Goal: Check status: Check status

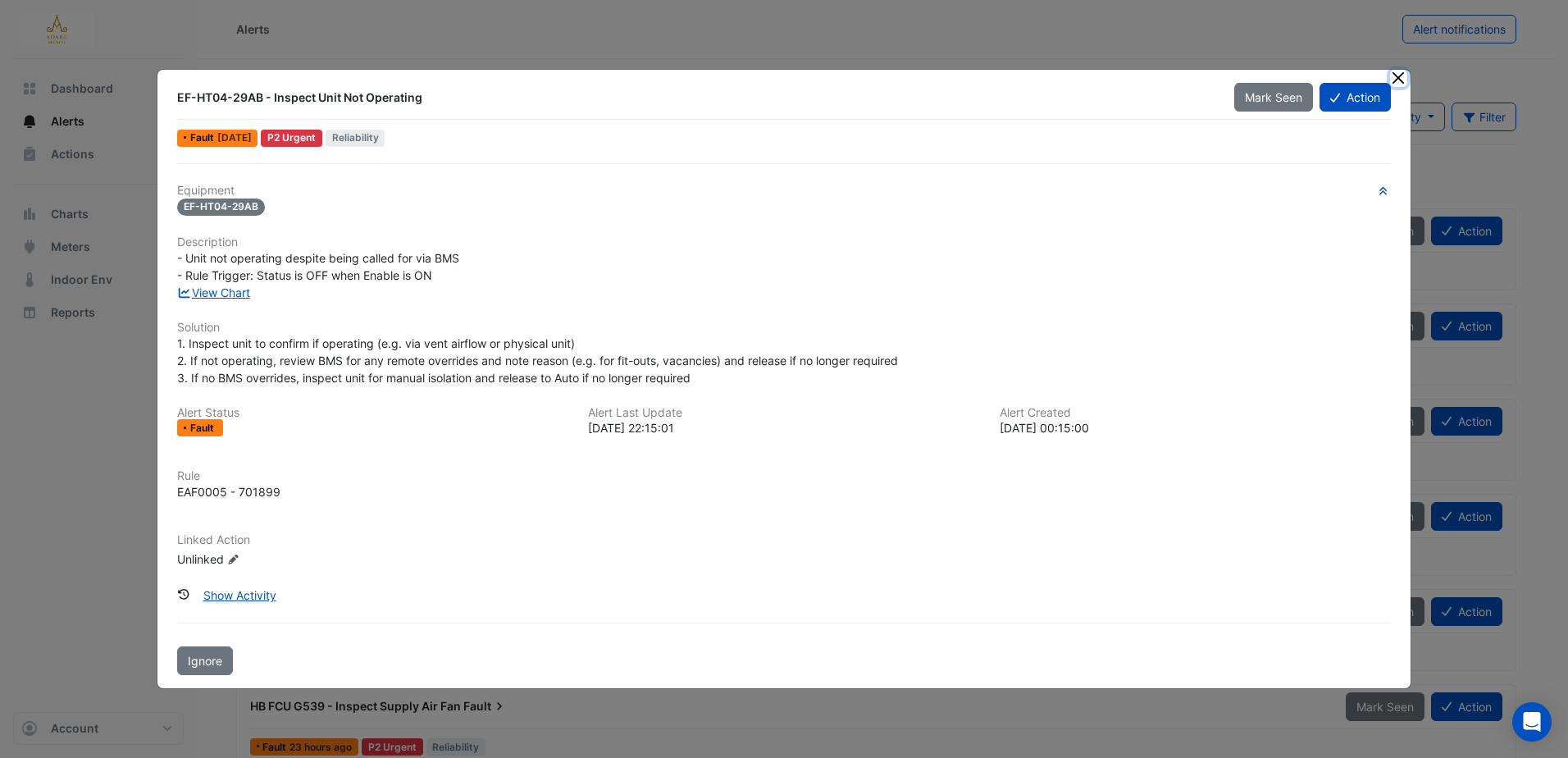
click at [1398, 70] on button "Close" at bounding box center [1399, 78] width 18 height 18
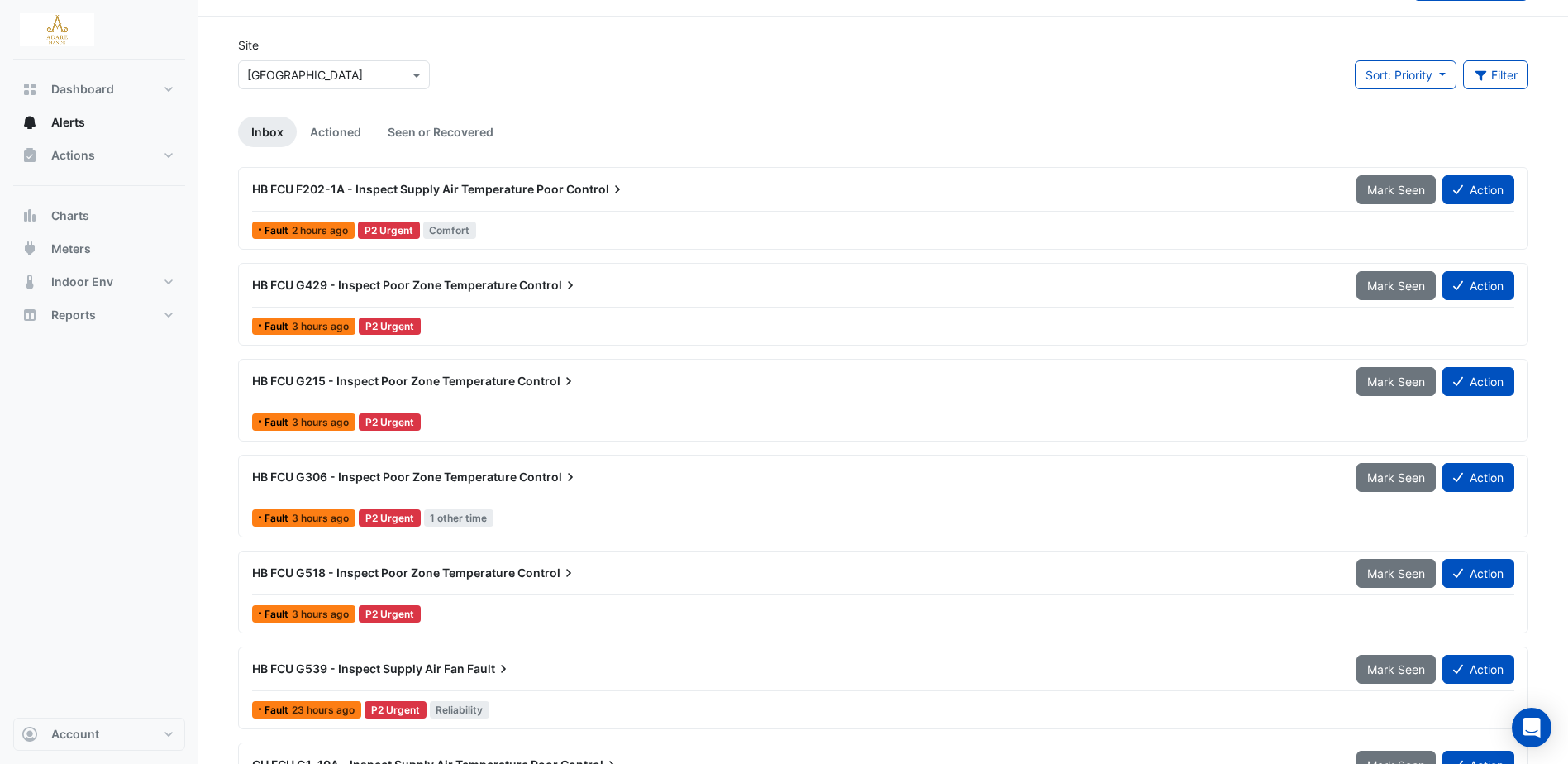
scroll to position [82, 0]
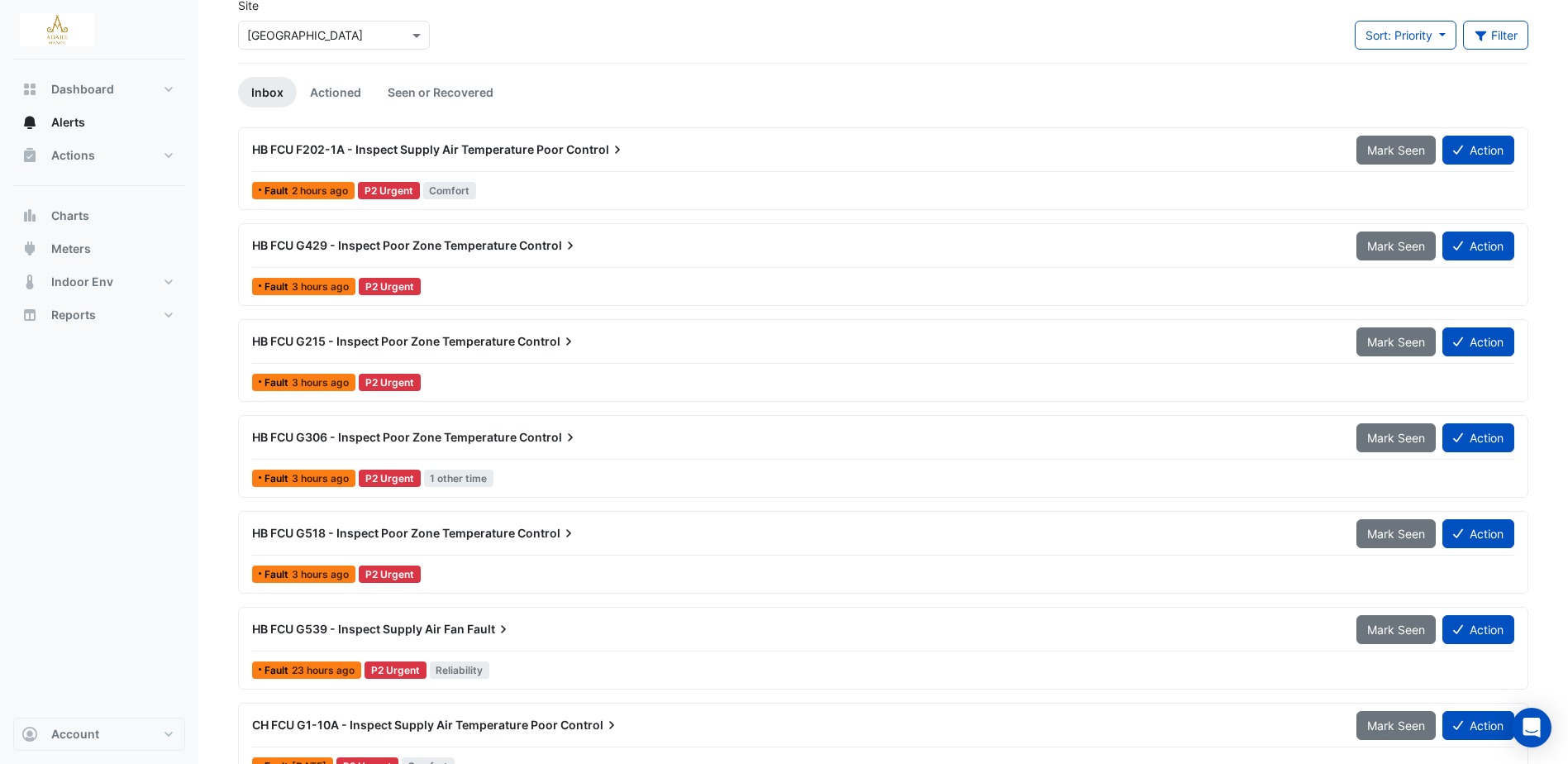
click at [398, 343] on span "HB FCU G215 - Inspect Poor Zone Temperature" at bounding box center [383, 341] width 263 height 14
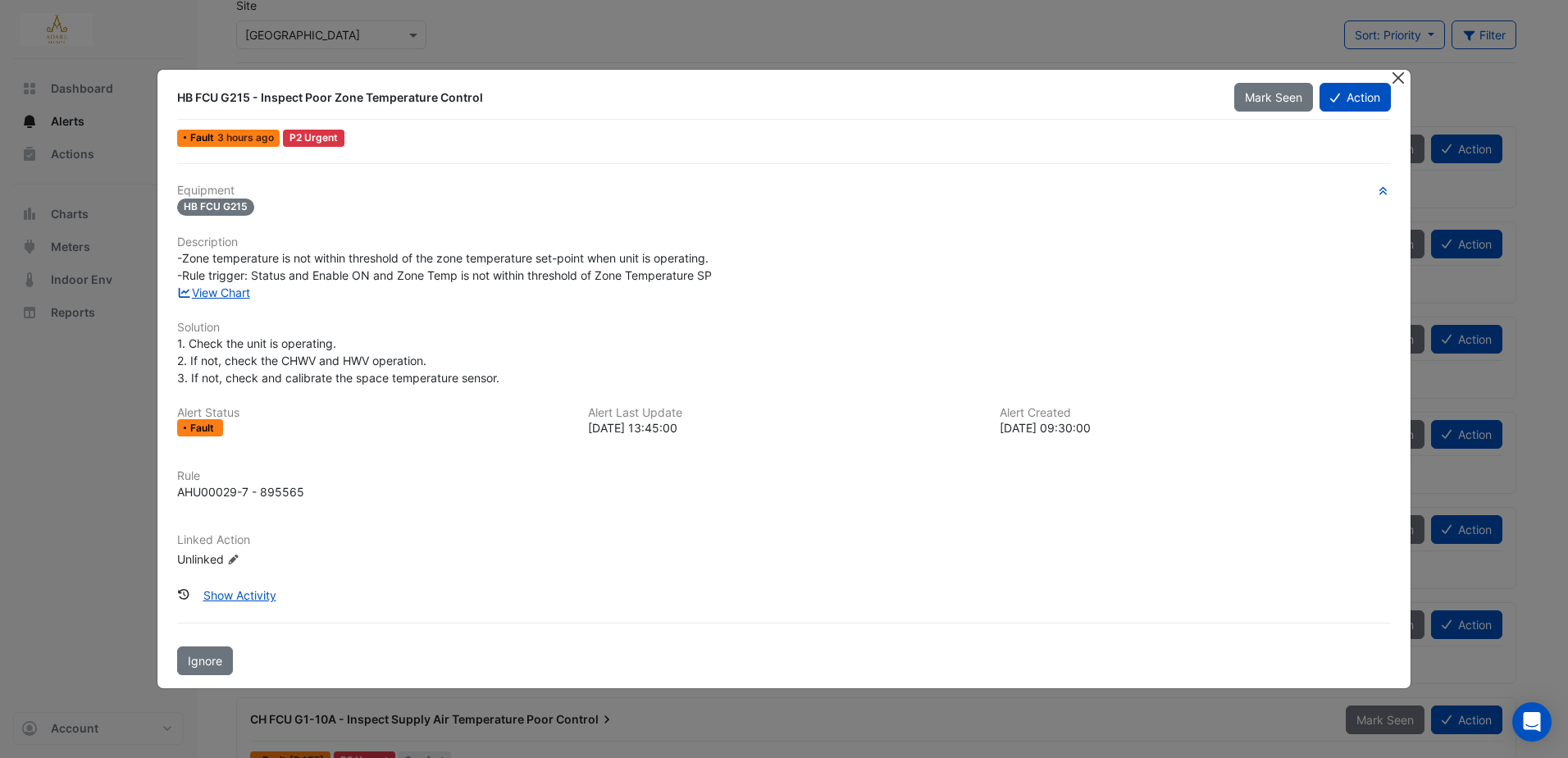
click at [1404, 79] on button "Close" at bounding box center [1399, 78] width 18 height 18
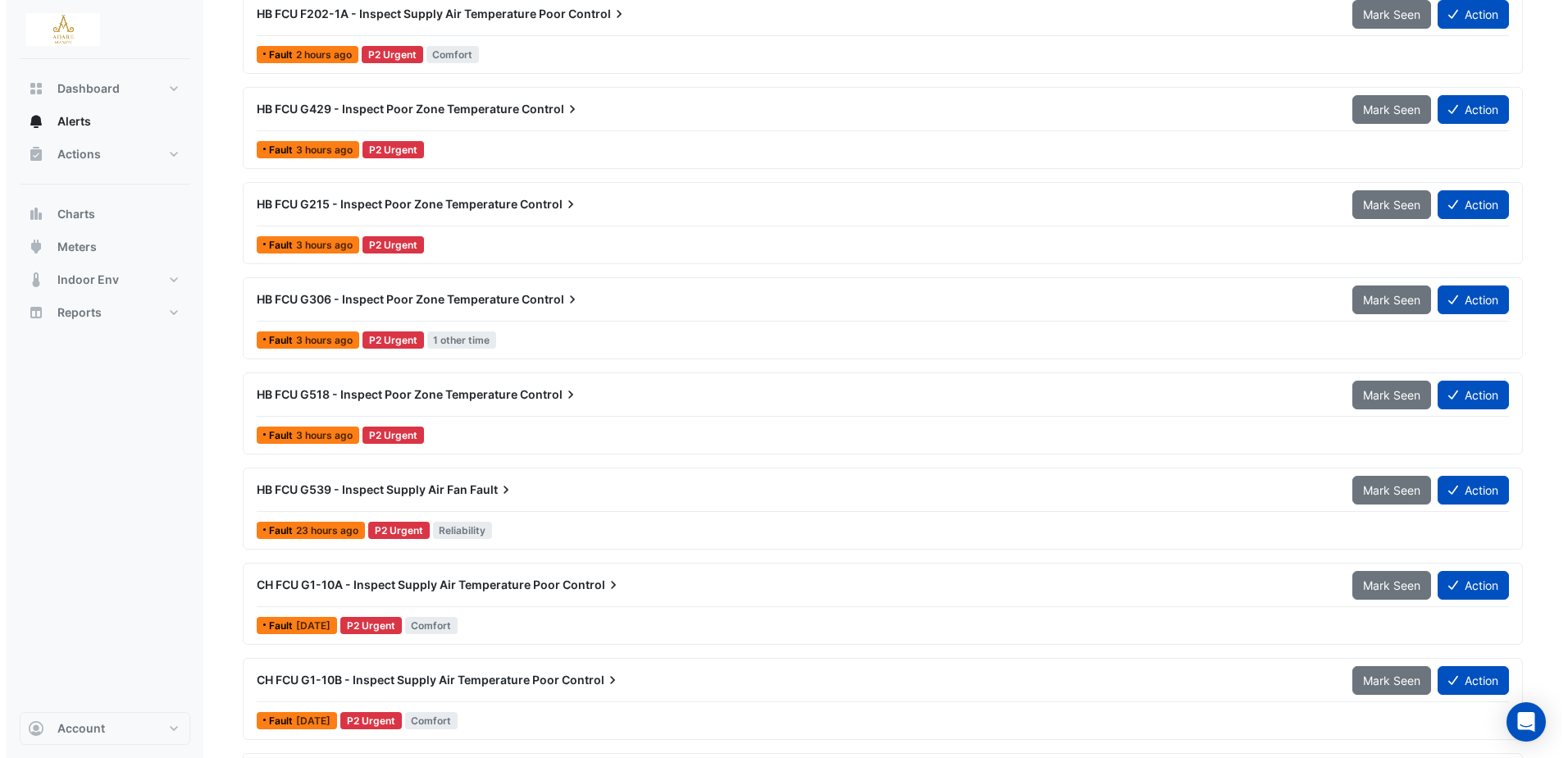
scroll to position [246, 0]
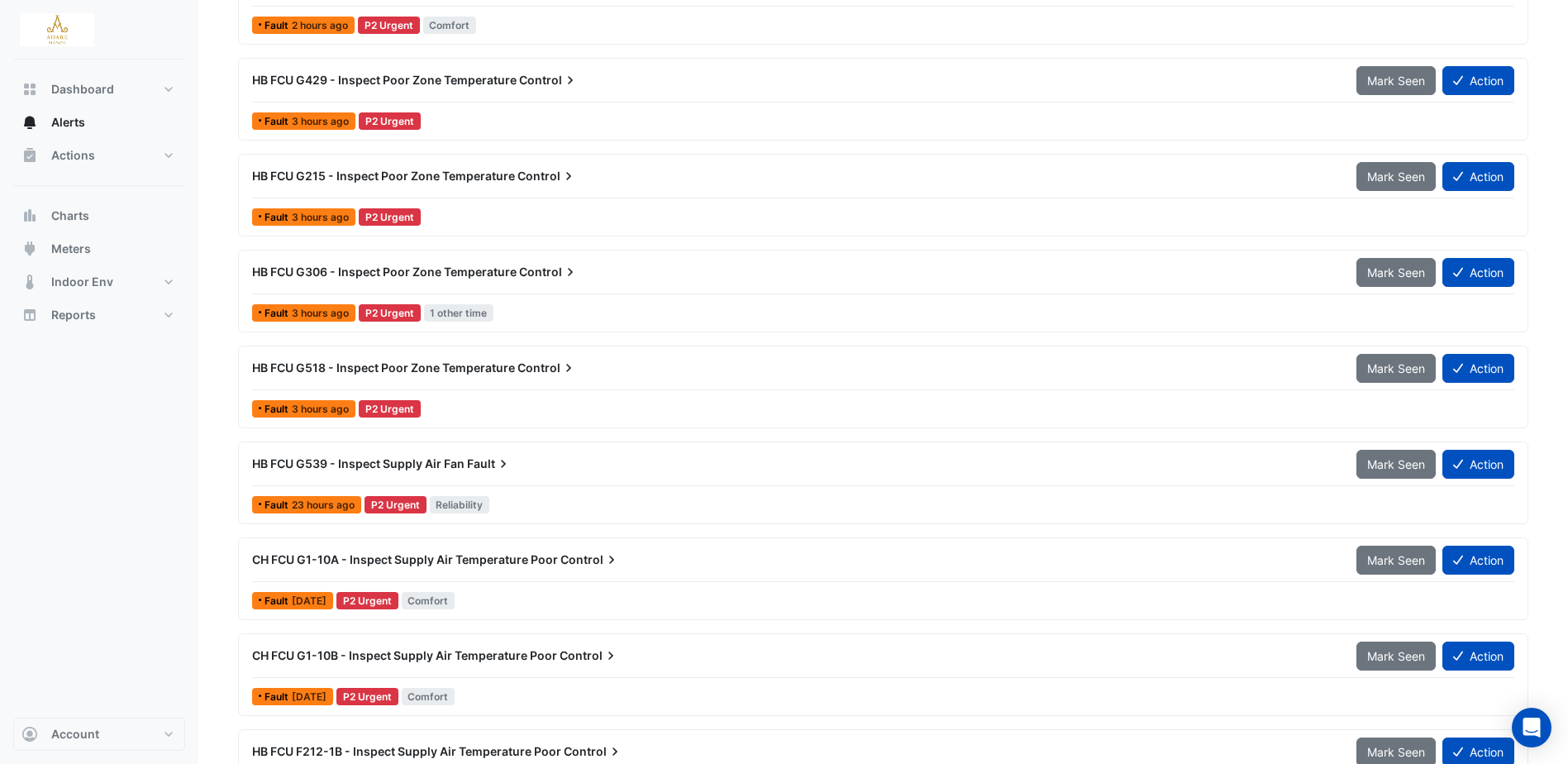
click at [408, 457] on span "HB FCU G539 - Inspect Supply Air Fan" at bounding box center [358, 464] width 213 height 14
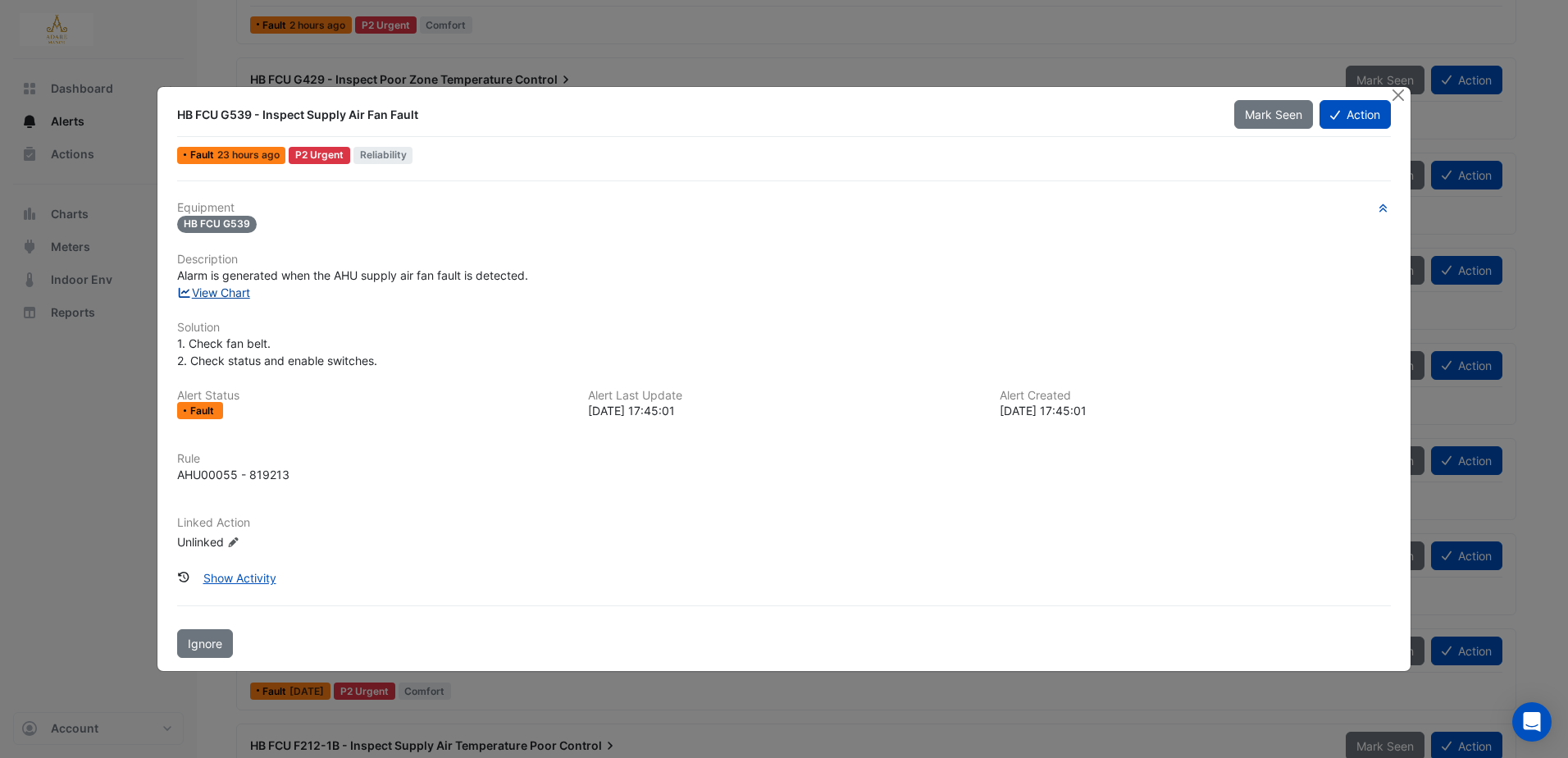
click at [224, 293] on link "View Chart" at bounding box center [213, 293] width 73 height 14
